Goal: Check status: Check status

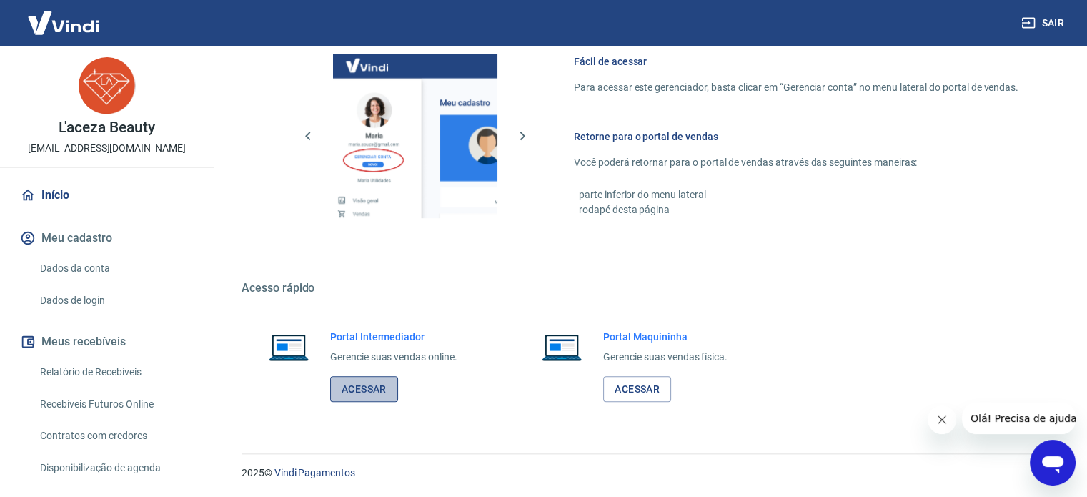
click at [352, 384] on link "Acessar" at bounding box center [364, 389] width 68 height 26
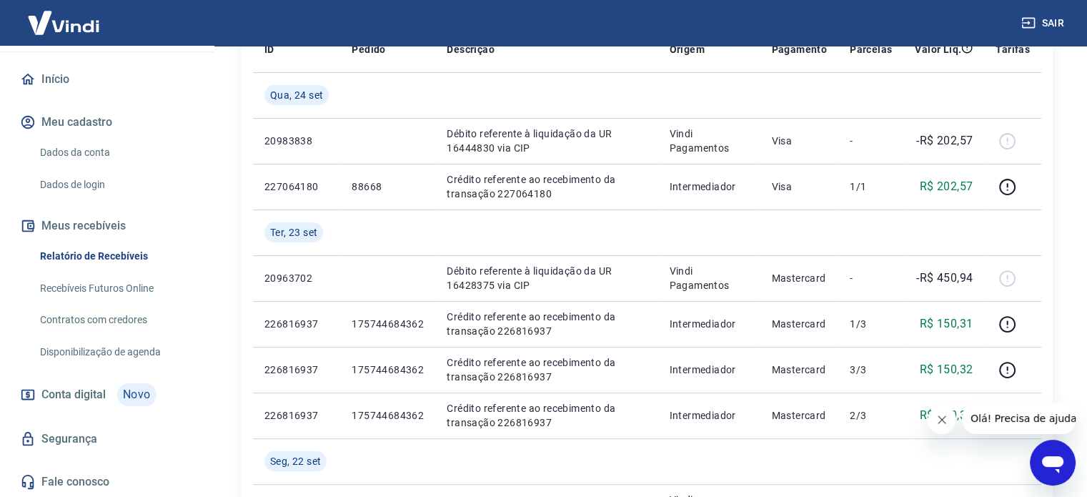
scroll to position [286, 0]
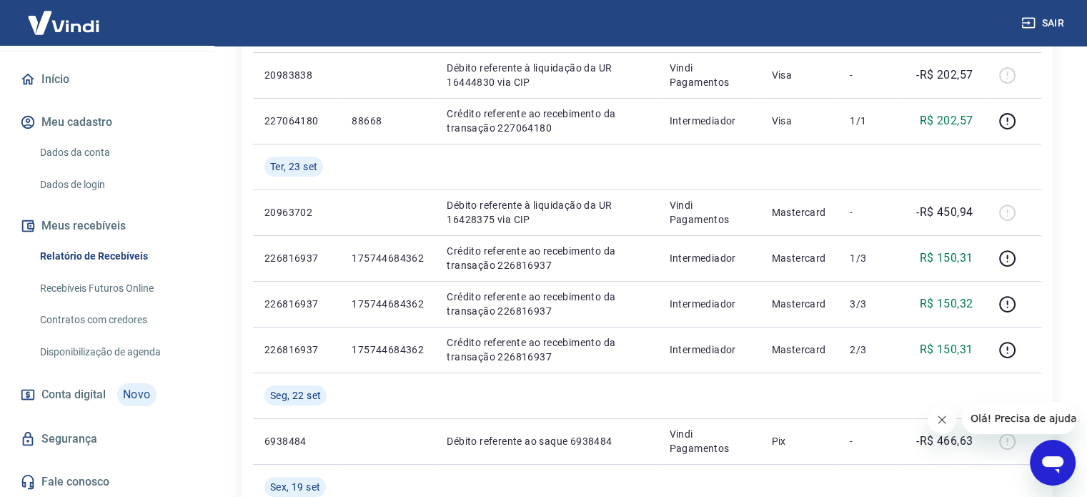
drag, startPoint x: 140, startPoint y: 318, endPoint x: 139, endPoint y: 306, distance: 12.2
click at [140, 318] on link "Contratos com credores" at bounding box center [115, 319] width 162 height 29
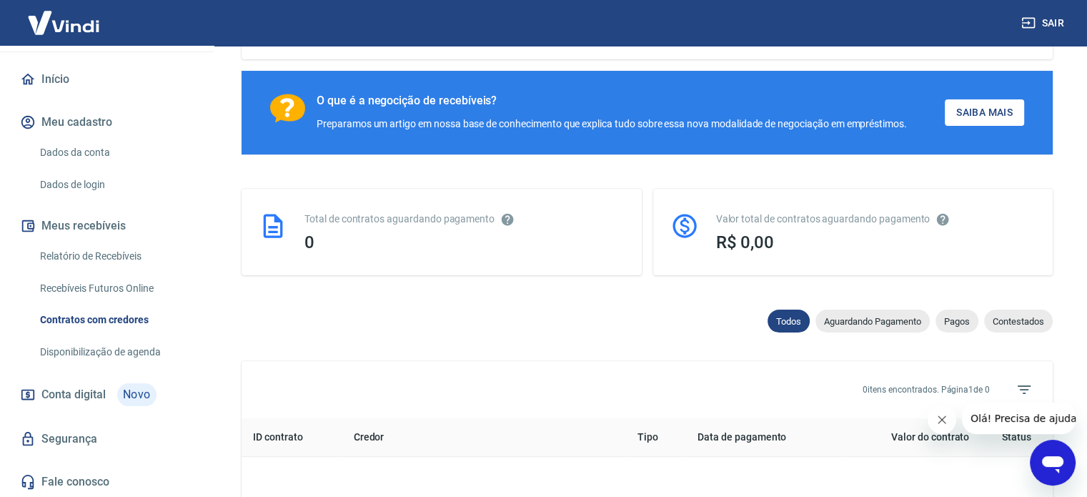
scroll to position [116, 0]
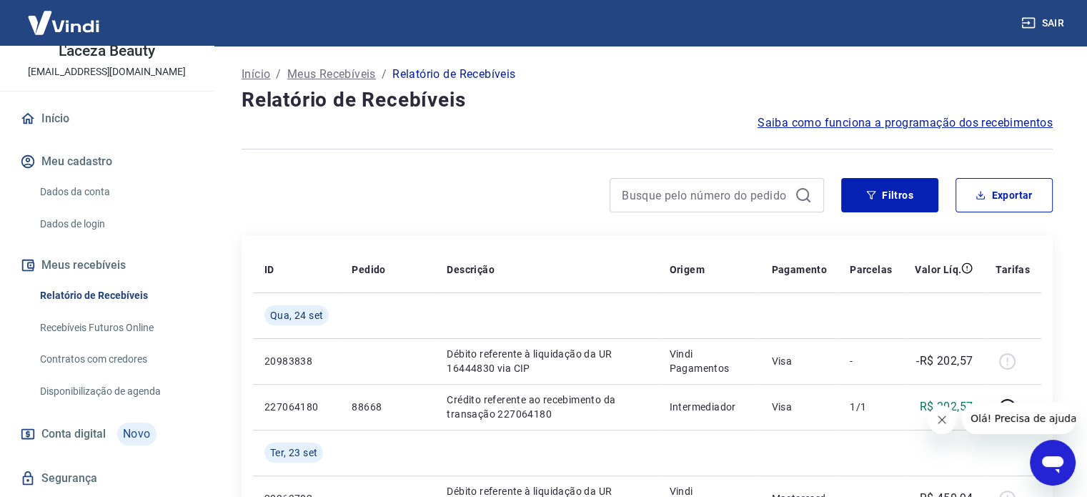
scroll to position [116, 0]
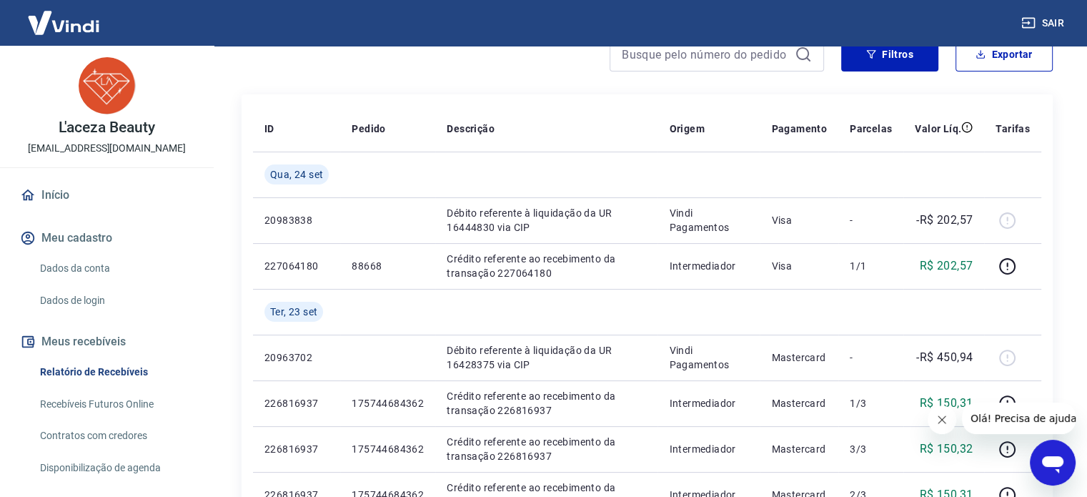
scroll to position [143, 0]
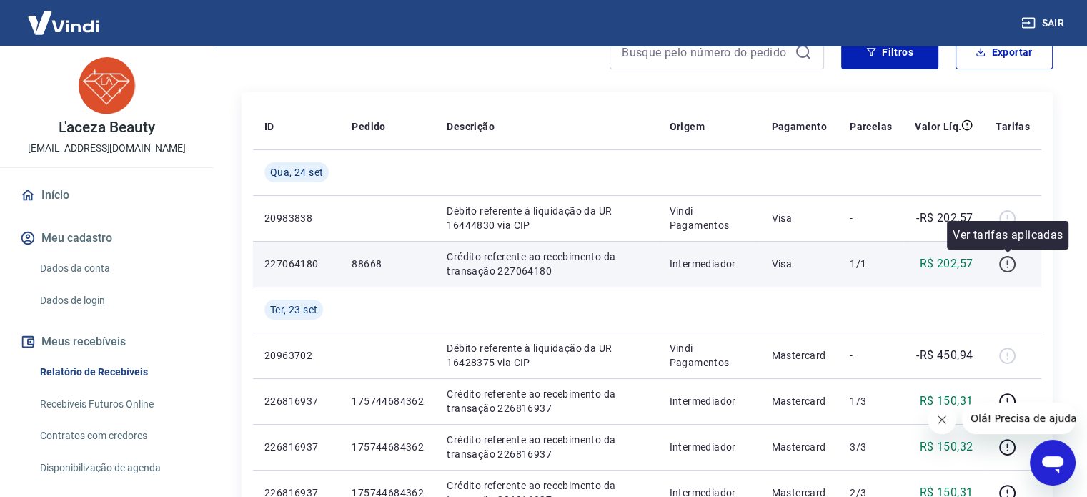
click at [1009, 264] on icon "button" at bounding box center [1007, 264] width 18 height 18
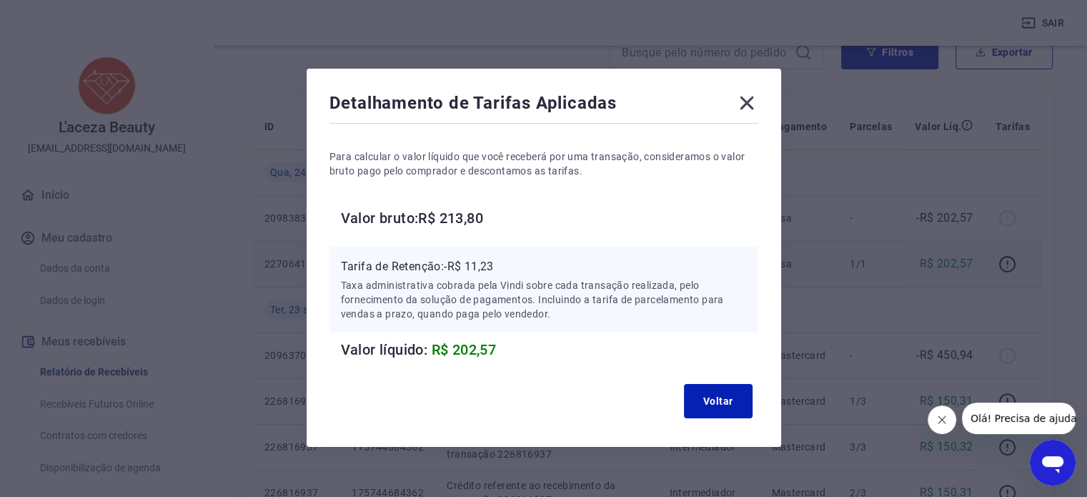
click at [750, 104] on icon at bounding box center [746, 102] width 23 height 23
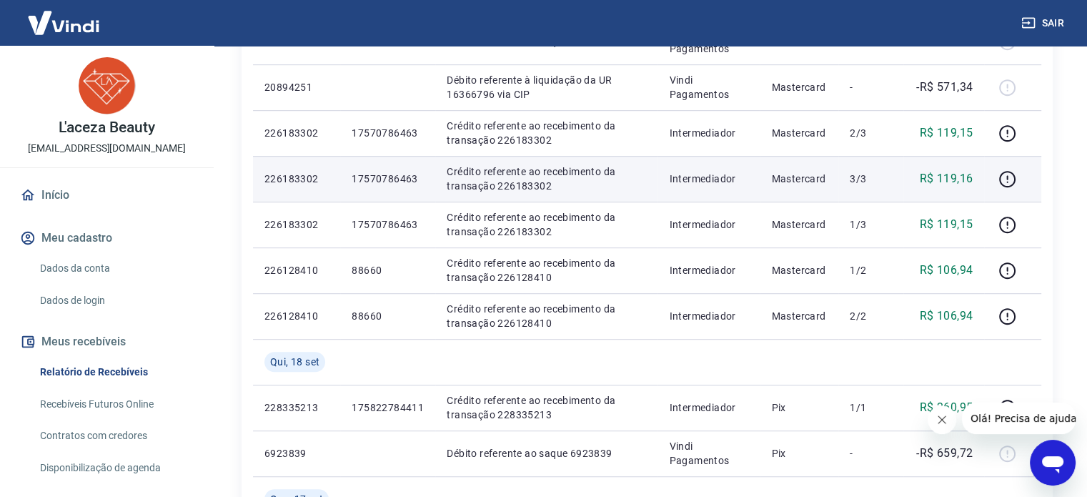
scroll to position [1072, 0]
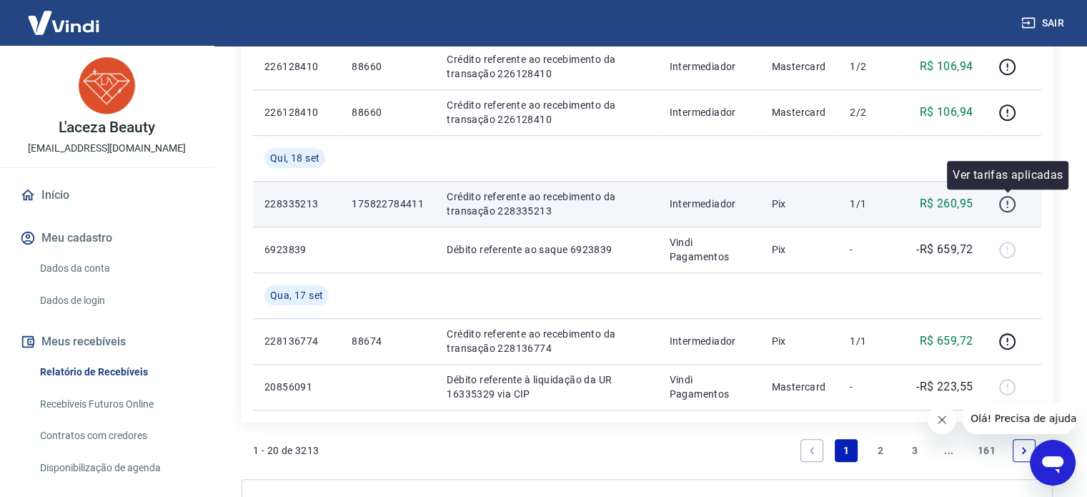
click at [1008, 208] on icon "button" at bounding box center [1007, 204] width 18 height 18
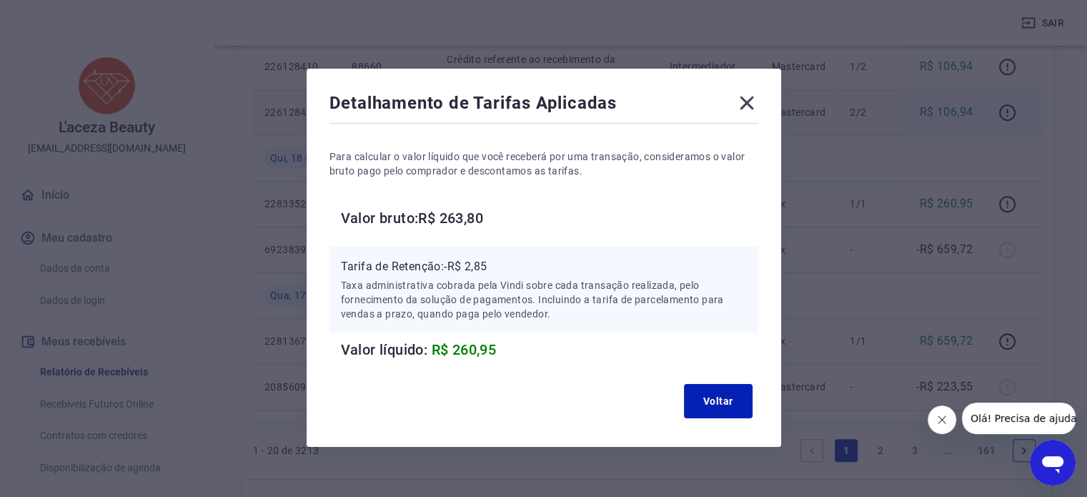
click at [753, 105] on icon at bounding box center [746, 102] width 23 height 23
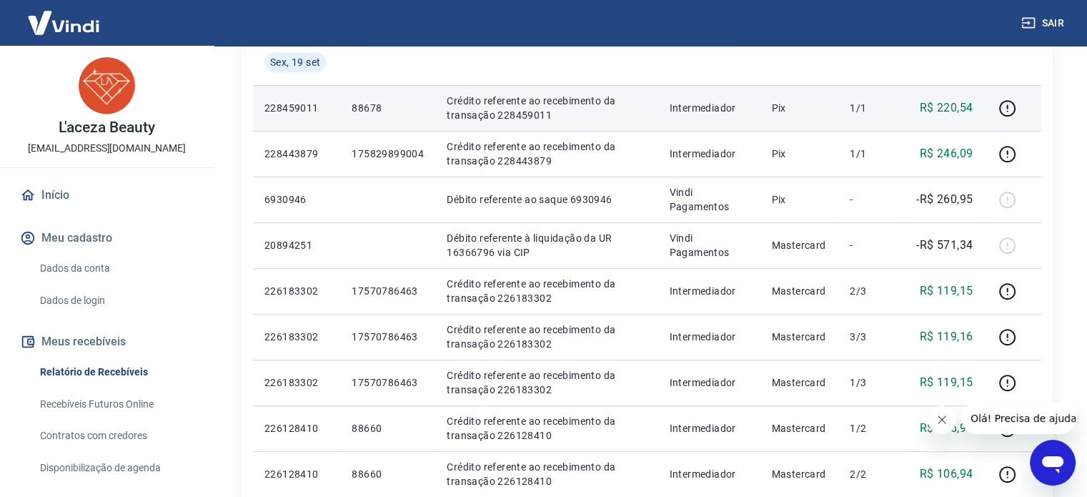
scroll to position [715, 0]
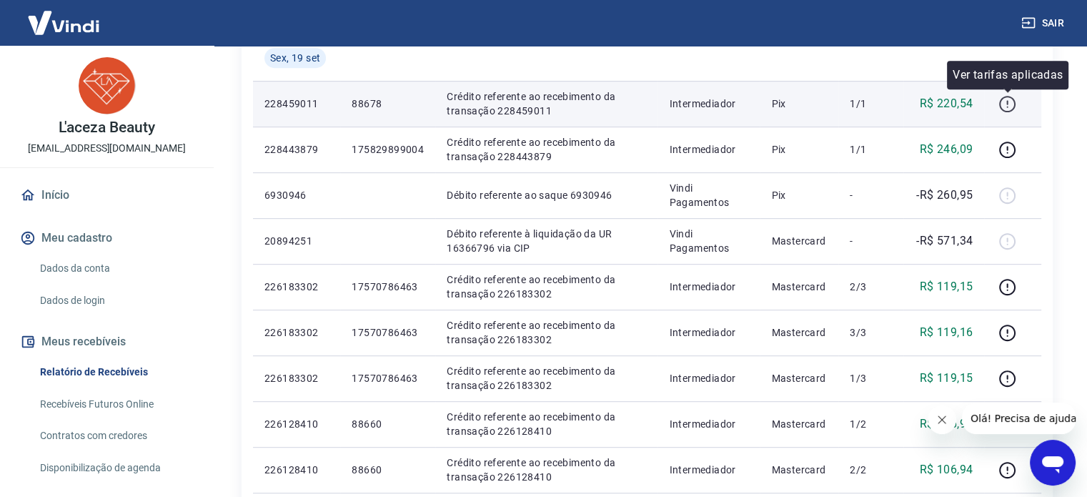
click at [1008, 104] on icon "button" at bounding box center [1007, 104] width 18 height 18
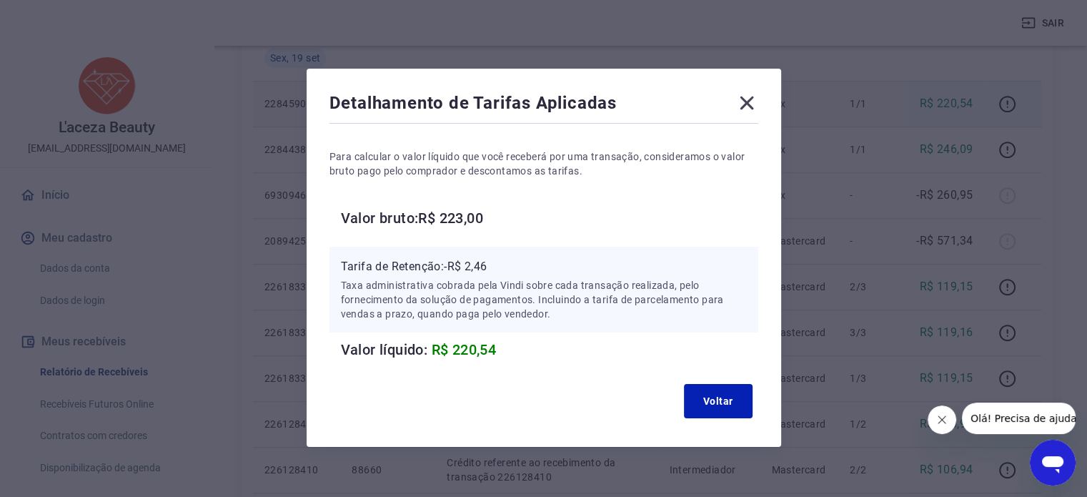
click at [744, 104] on icon at bounding box center [747, 103] width 14 height 14
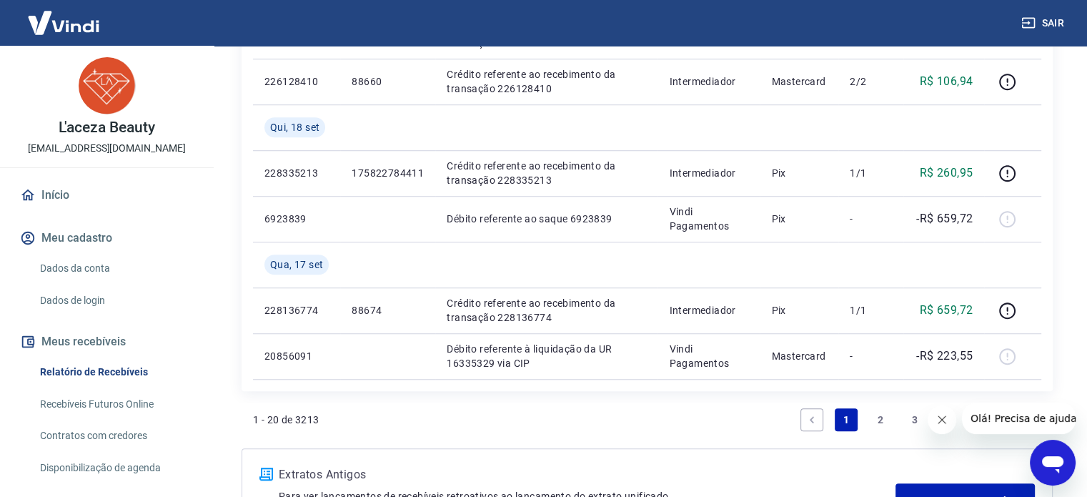
scroll to position [1143, 0]
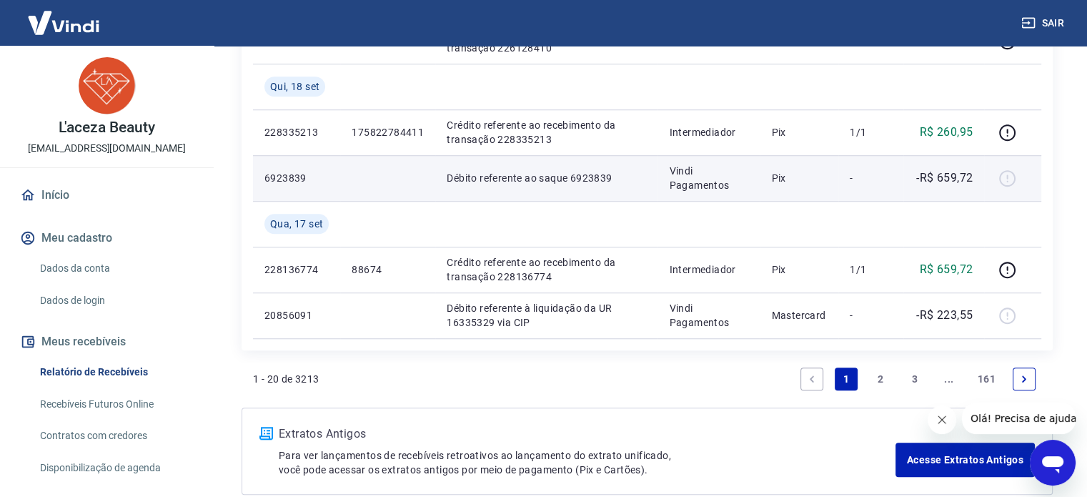
click at [1011, 176] on div at bounding box center [1012, 178] width 34 height 23
click at [1005, 180] on div at bounding box center [1012, 178] width 34 height 23
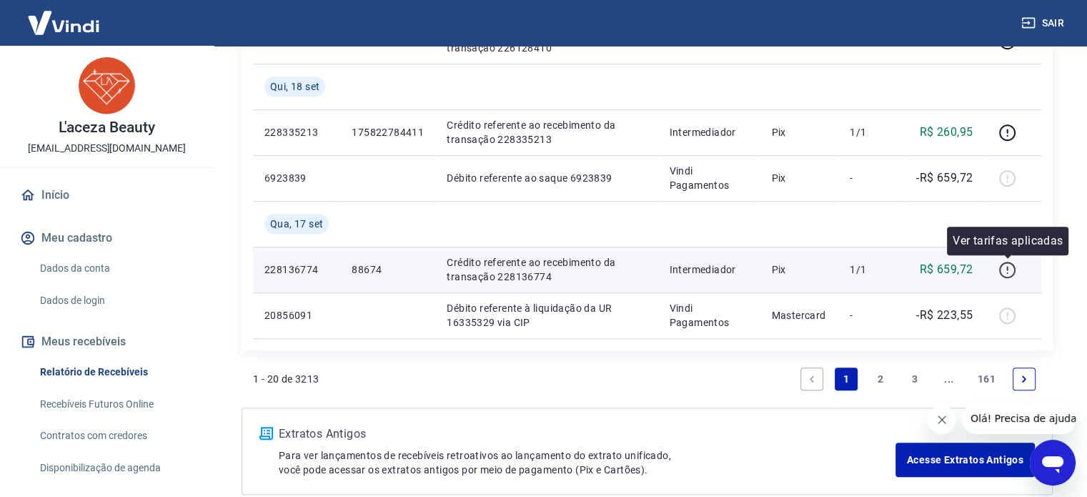
click at [1009, 267] on icon "button" at bounding box center [1007, 270] width 18 height 18
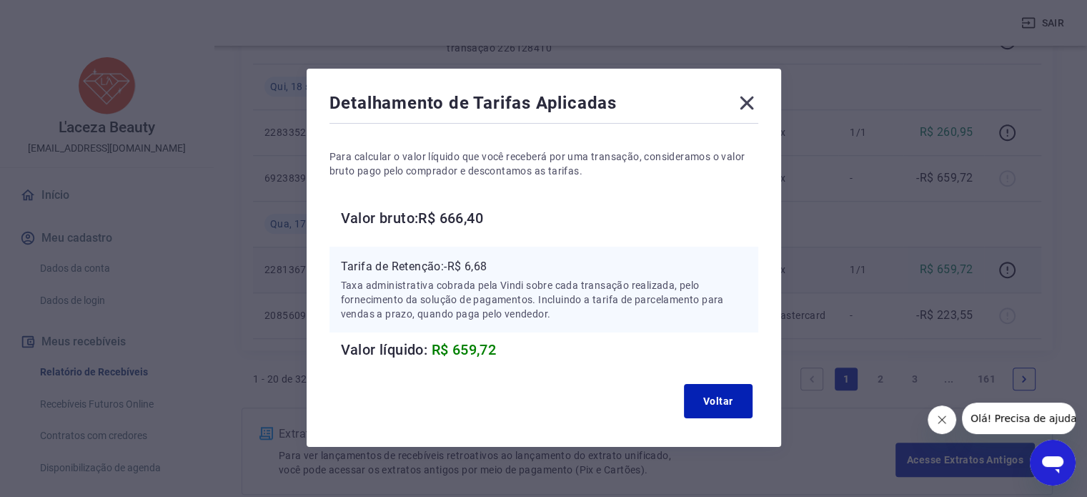
click at [746, 107] on icon at bounding box center [746, 102] width 23 height 23
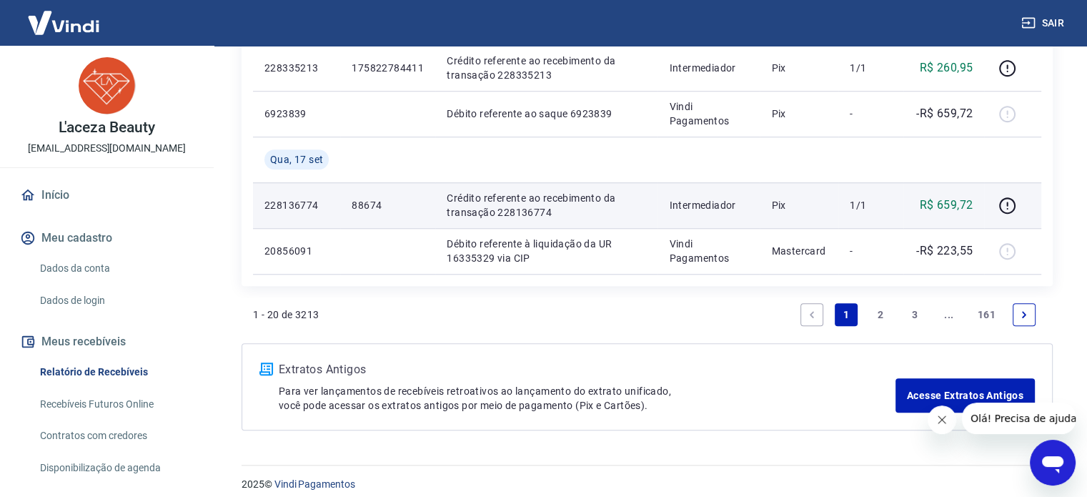
scroll to position [1218, 0]
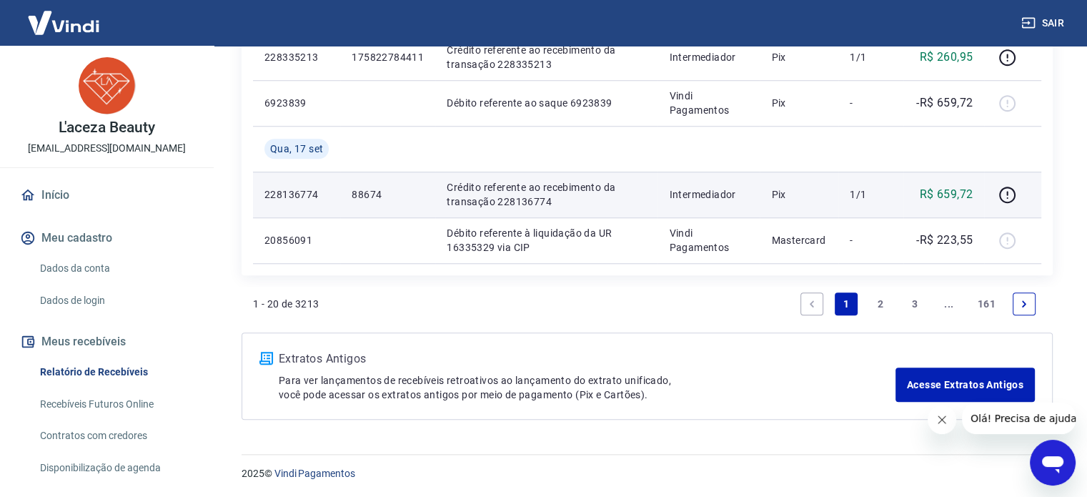
click at [882, 302] on link "2" at bounding box center [880, 303] width 23 height 23
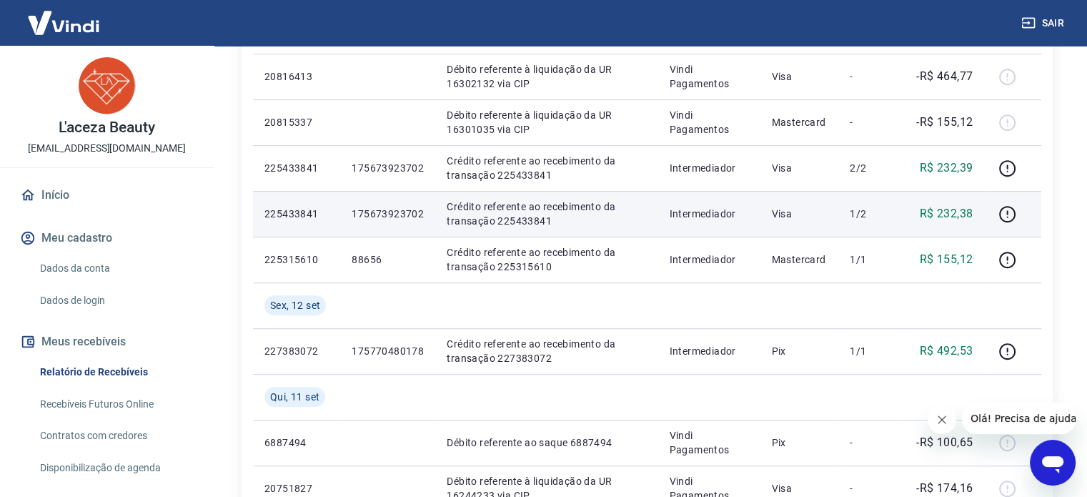
scroll to position [786, 0]
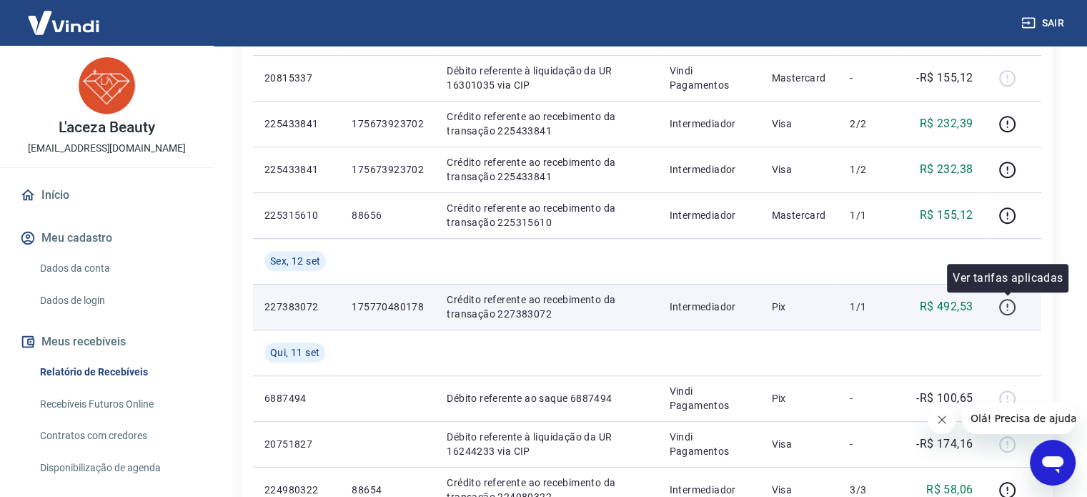
click at [1012, 311] on icon "button" at bounding box center [1007, 307] width 18 height 18
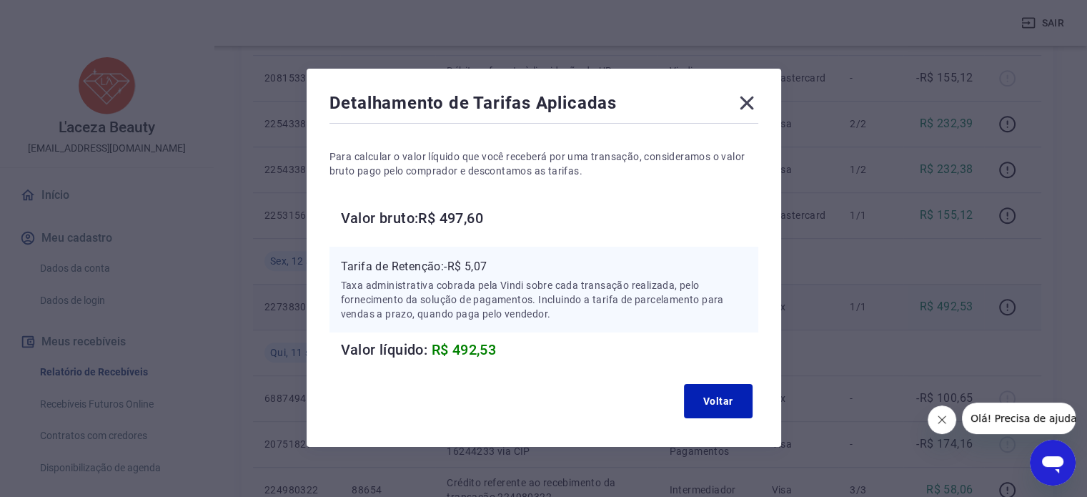
click at [742, 102] on icon at bounding box center [746, 102] width 23 height 23
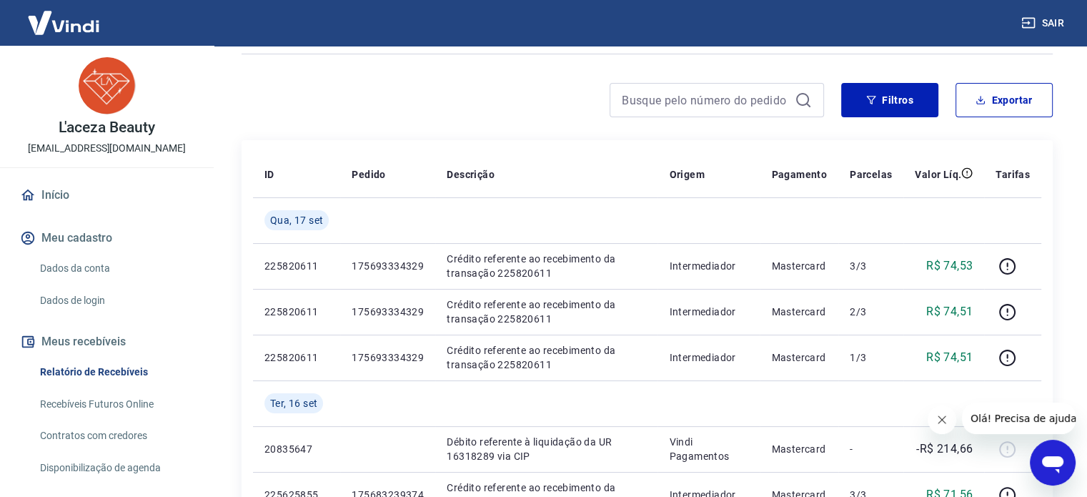
scroll to position [0, 0]
